Goal: Task Accomplishment & Management: Complete application form

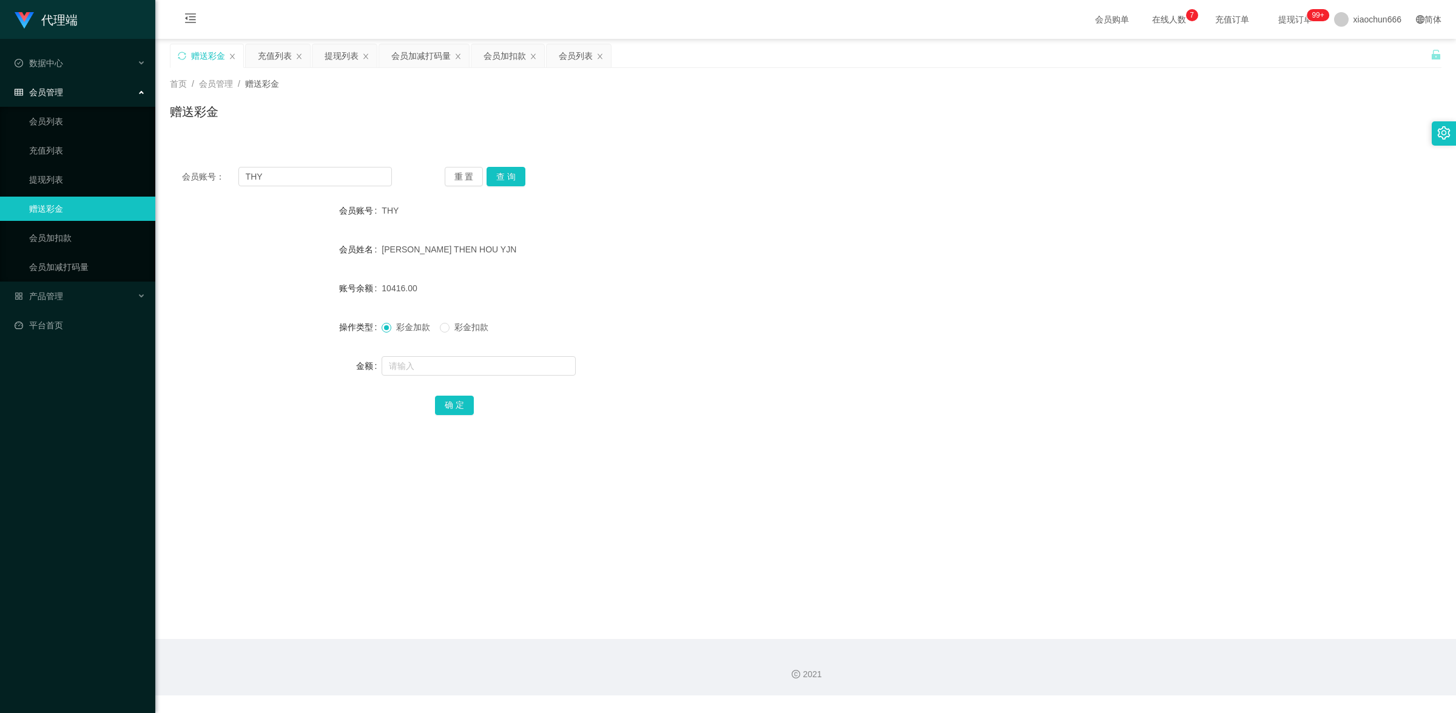
click at [633, 372] on div at bounding box center [753, 366] width 742 height 24
click at [517, 362] on input "text" at bounding box center [479, 365] width 194 height 19
type input "8"
click at [502, 177] on button "查 询" at bounding box center [505, 176] width 39 height 19
click at [452, 371] on input "text" at bounding box center [479, 365] width 194 height 19
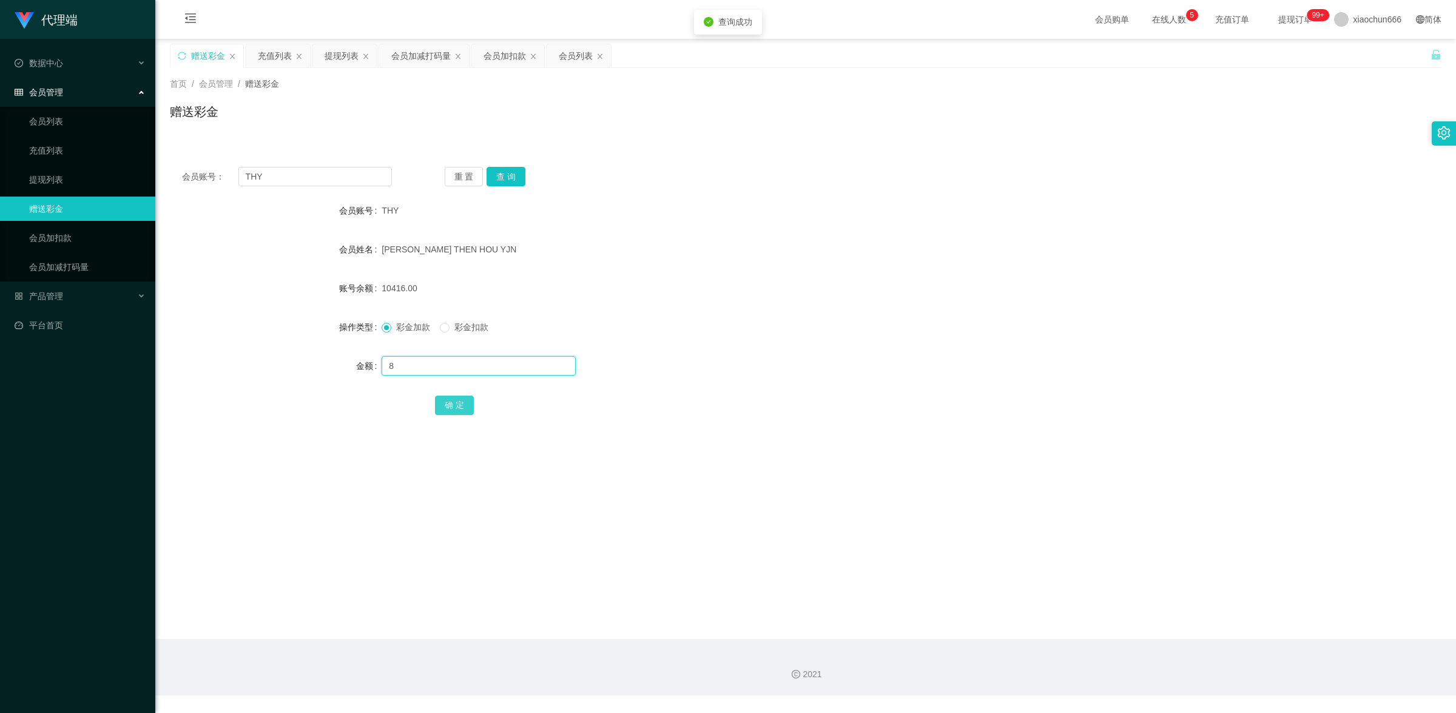
type input "8"
drag, startPoint x: 457, startPoint y: 407, endPoint x: 558, endPoint y: 357, distance: 113.1
click at [459, 407] on button "确 定" at bounding box center [454, 404] width 39 height 19
click at [457, 358] on input "text" at bounding box center [479, 365] width 194 height 19
type input "8"
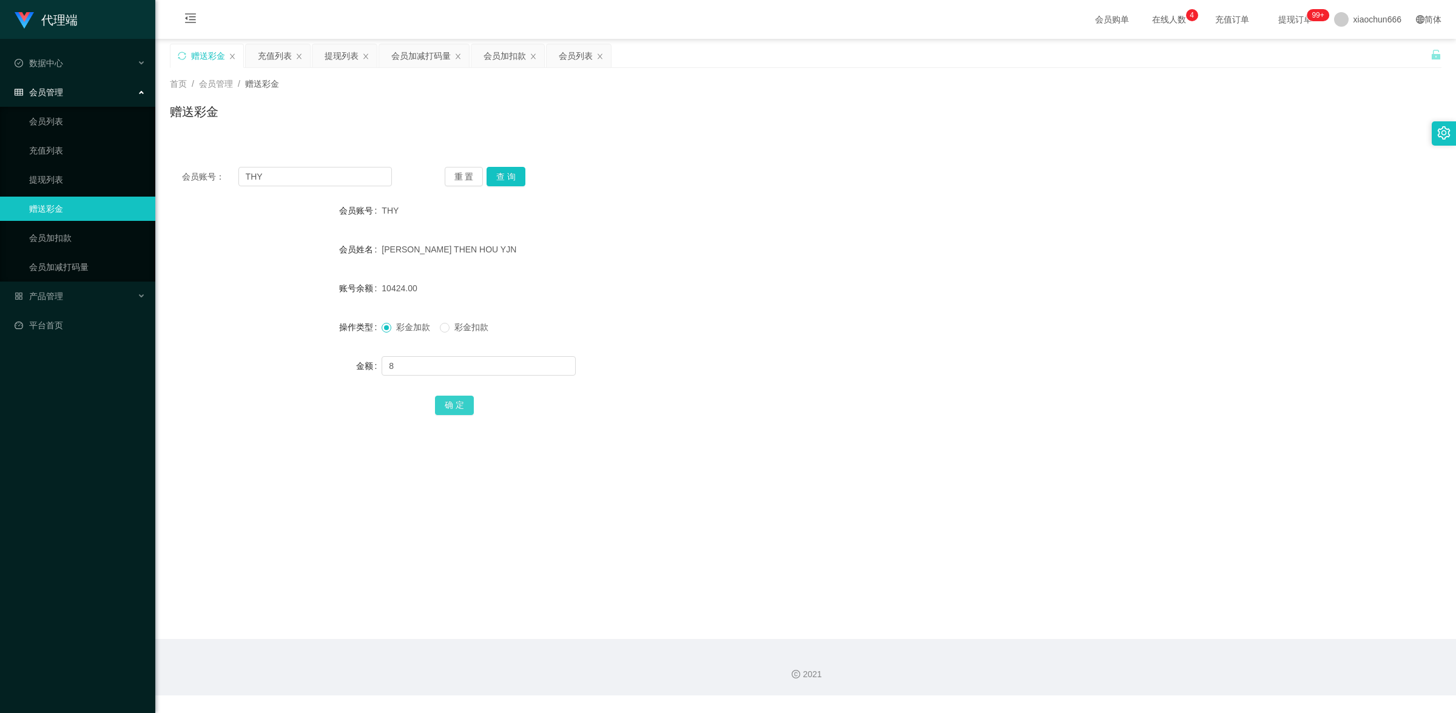
drag, startPoint x: 446, startPoint y: 402, endPoint x: 468, endPoint y: 403, distance: 21.3
click at [446, 402] on button "确 定" at bounding box center [454, 404] width 39 height 19
drag, startPoint x: 425, startPoint y: 364, endPoint x: 439, endPoint y: 367, distance: 13.7
click at [425, 365] on input "text" at bounding box center [479, 365] width 194 height 19
type input "8"
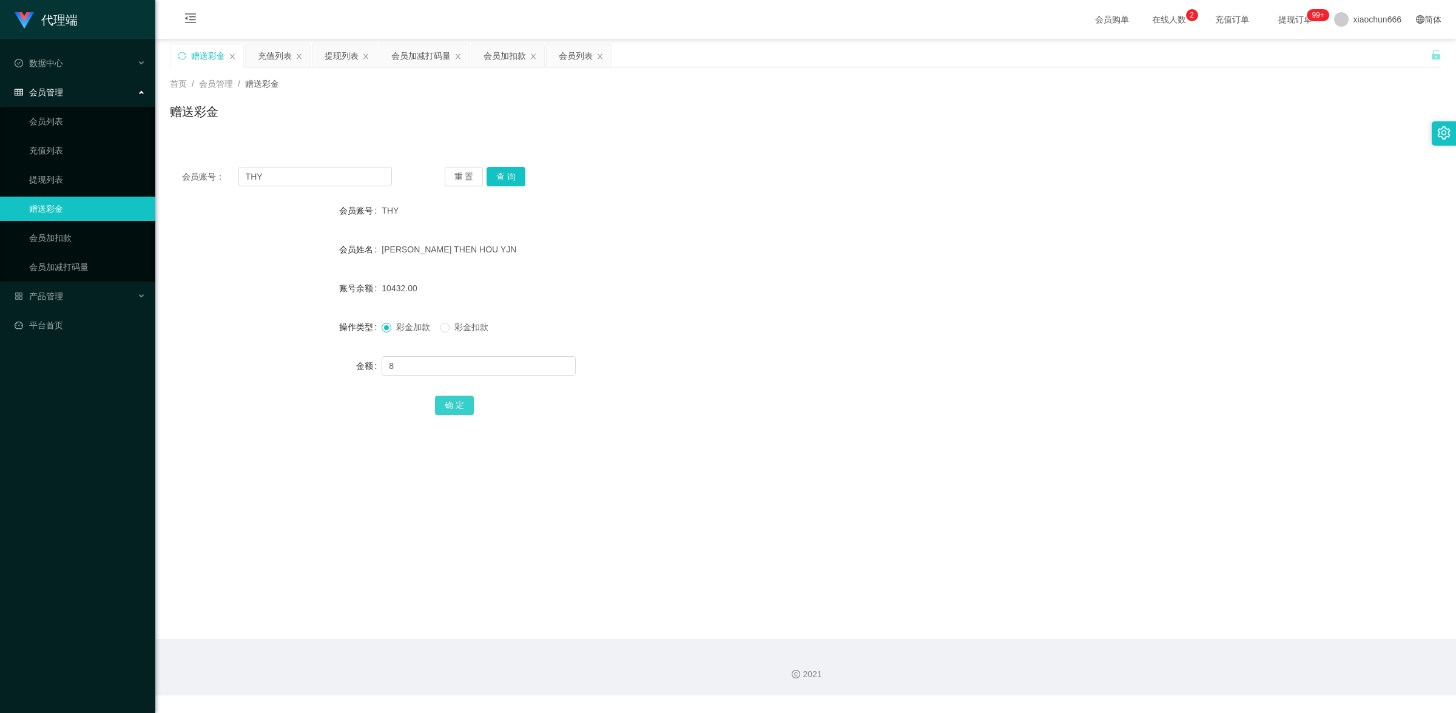
click at [446, 408] on button "确 定" at bounding box center [454, 404] width 39 height 19
click at [505, 178] on button "查 询" at bounding box center [505, 176] width 39 height 19
click at [75, 173] on link "提现列表" at bounding box center [87, 179] width 116 height 24
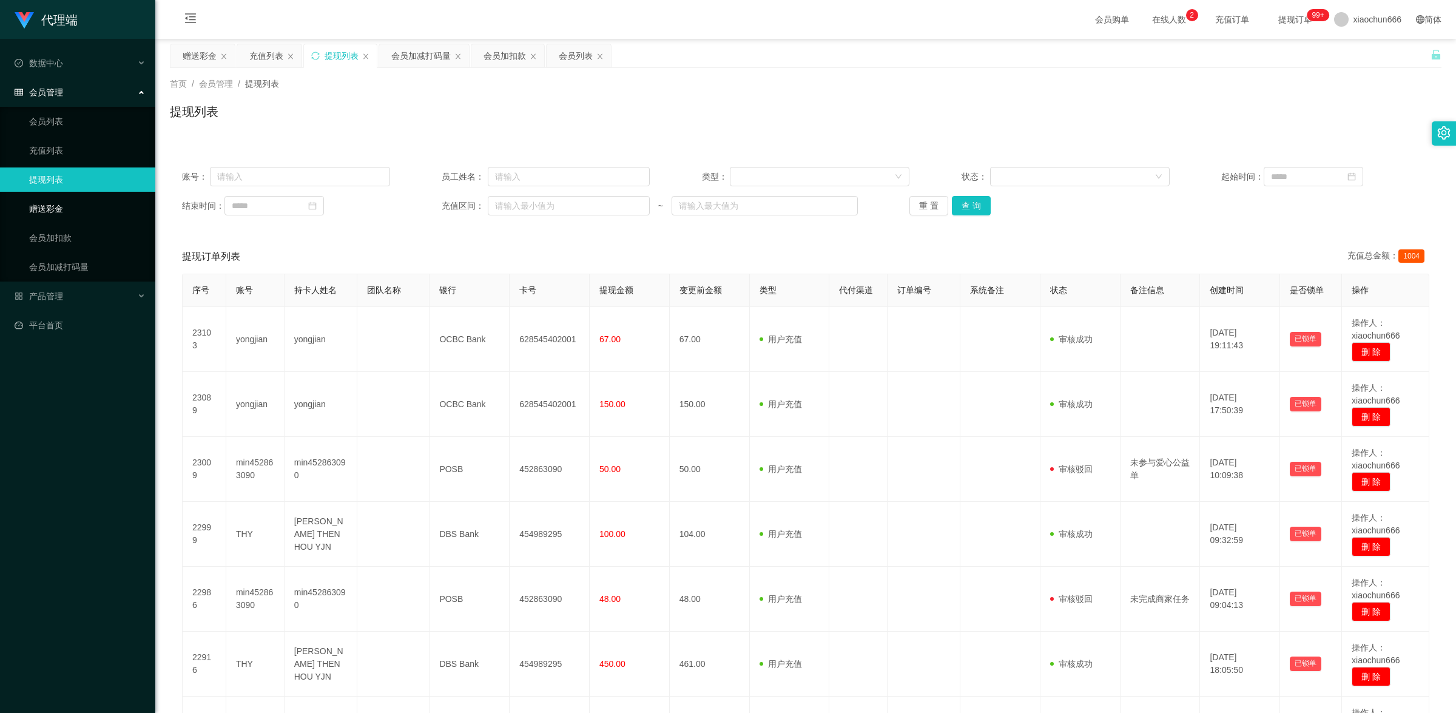
click at [79, 211] on link "赠送彩金" at bounding box center [87, 209] width 116 height 24
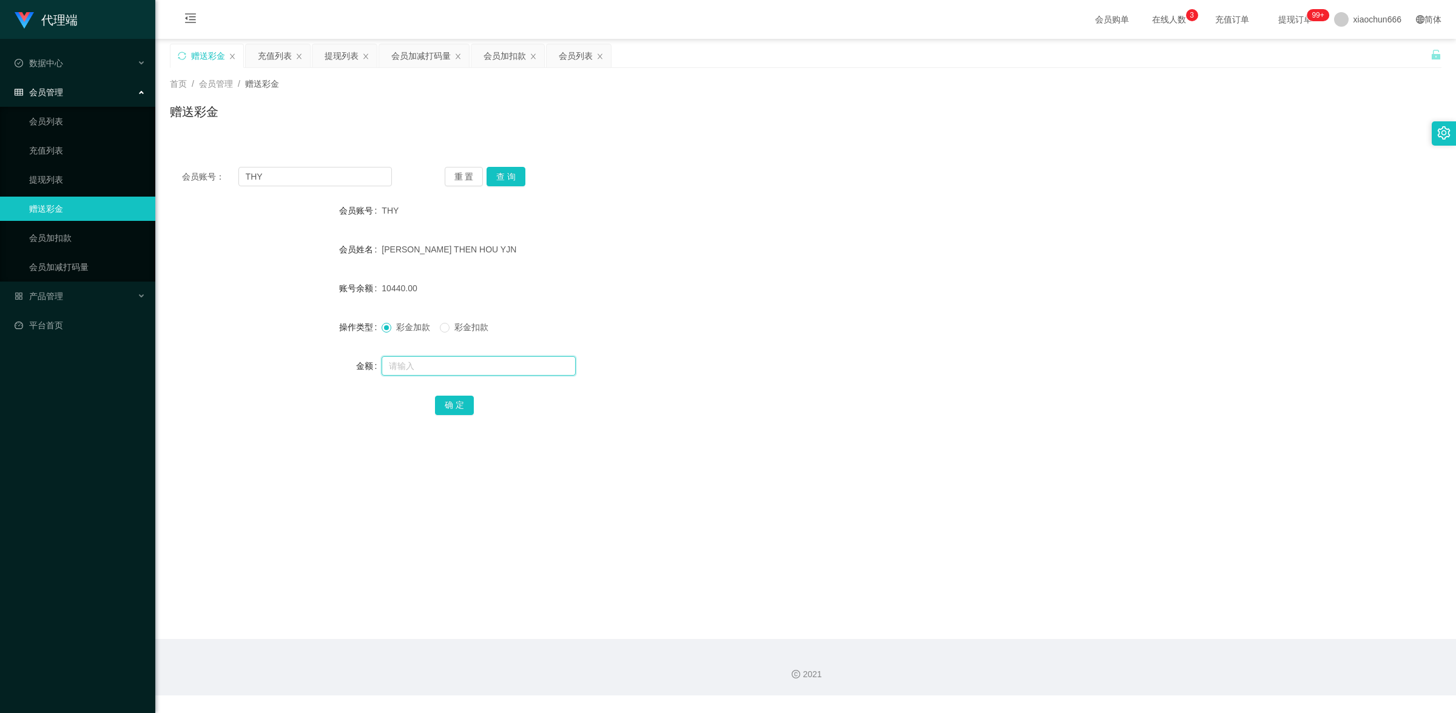
click at [431, 366] on input "text" at bounding box center [479, 365] width 194 height 19
type input "8"
click at [468, 407] on button "确 定" at bounding box center [454, 404] width 39 height 19
click at [443, 362] on input "text" at bounding box center [479, 365] width 194 height 19
type input "8"
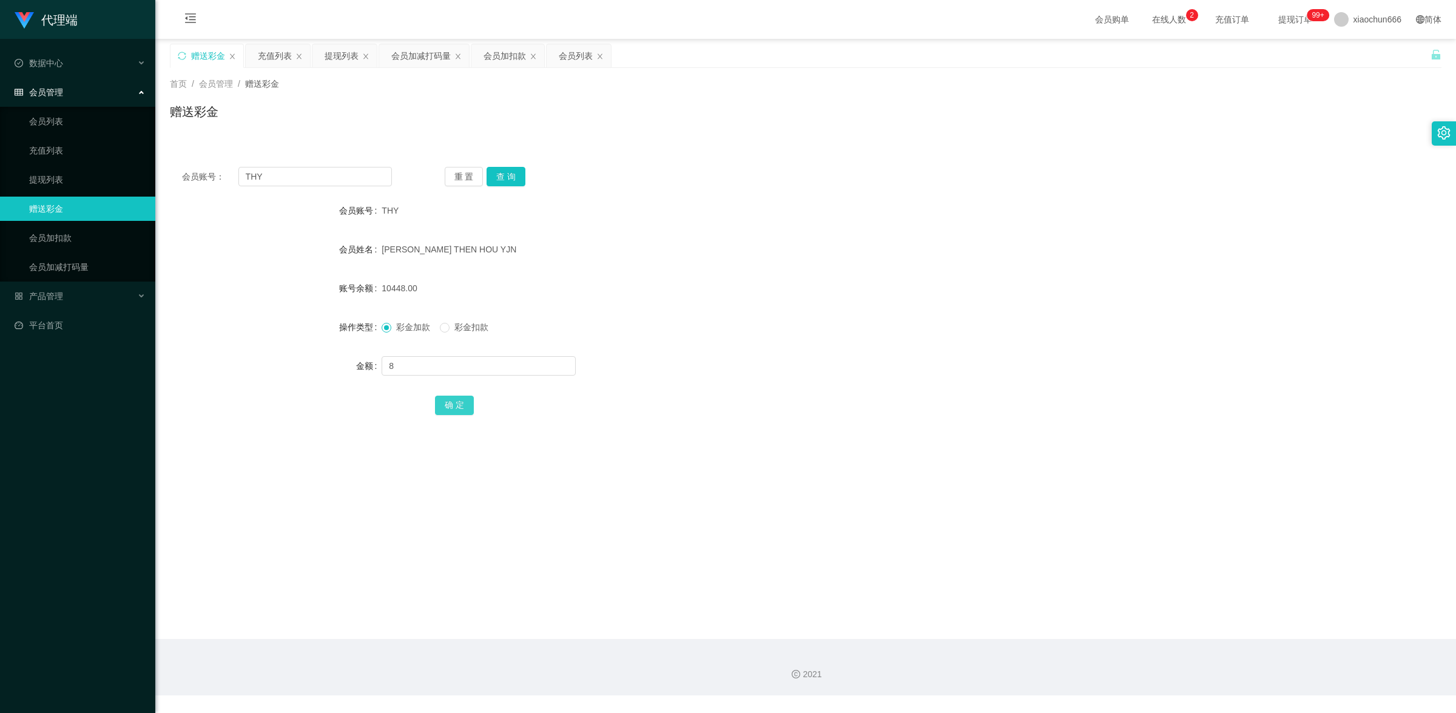
click at [459, 395] on button "确 定" at bounding box center [454, 404] width 39 height 19
